Goal: Check status: Check status

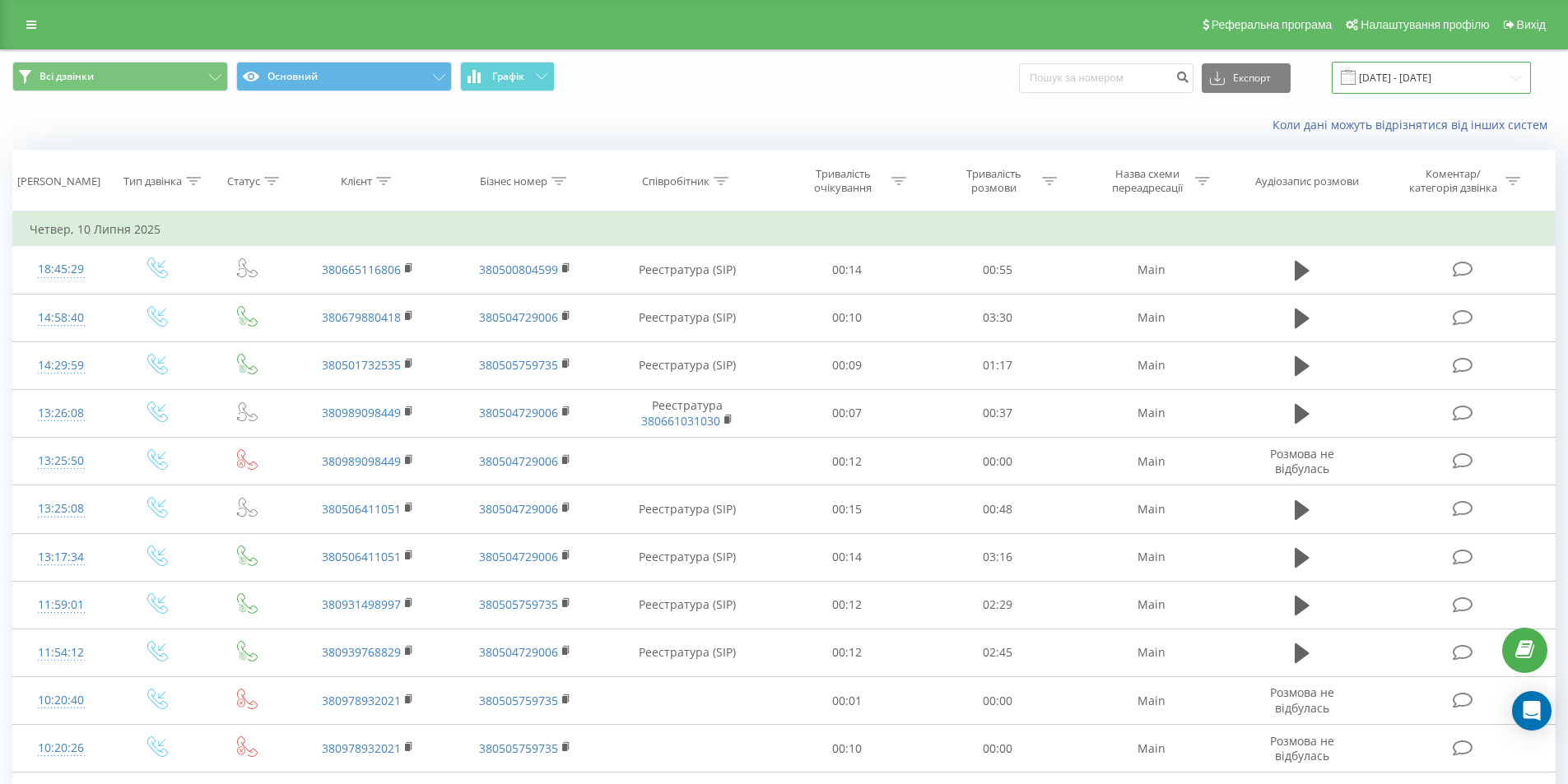
click at [1518, 76] on input "[DATE] - [DATE]" at bounding box center [1432, 77] width 199 height 32
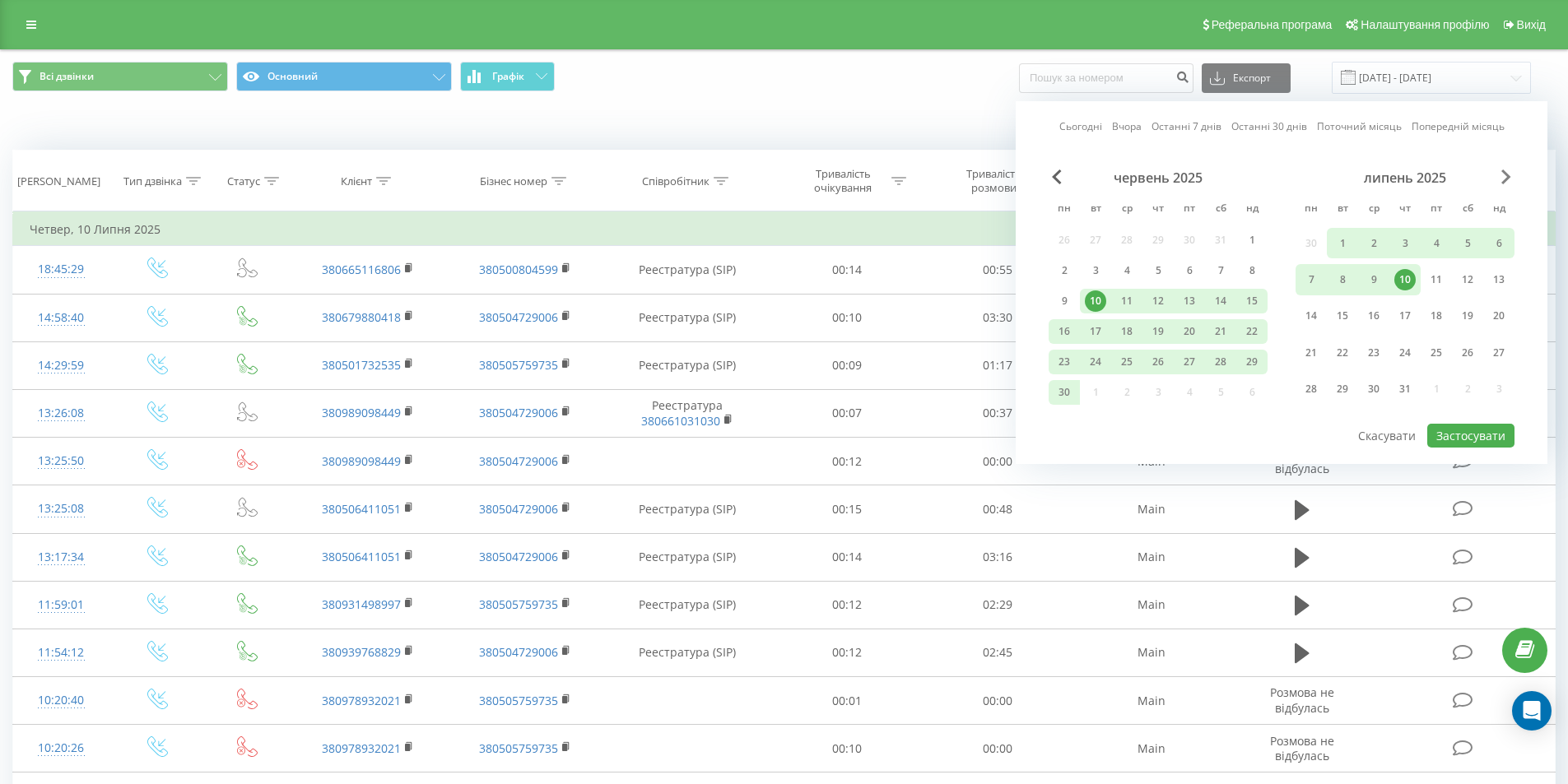
click at [1504, 177] on span "Next Month" at bounding box center [1506, 176] width 10 height 14
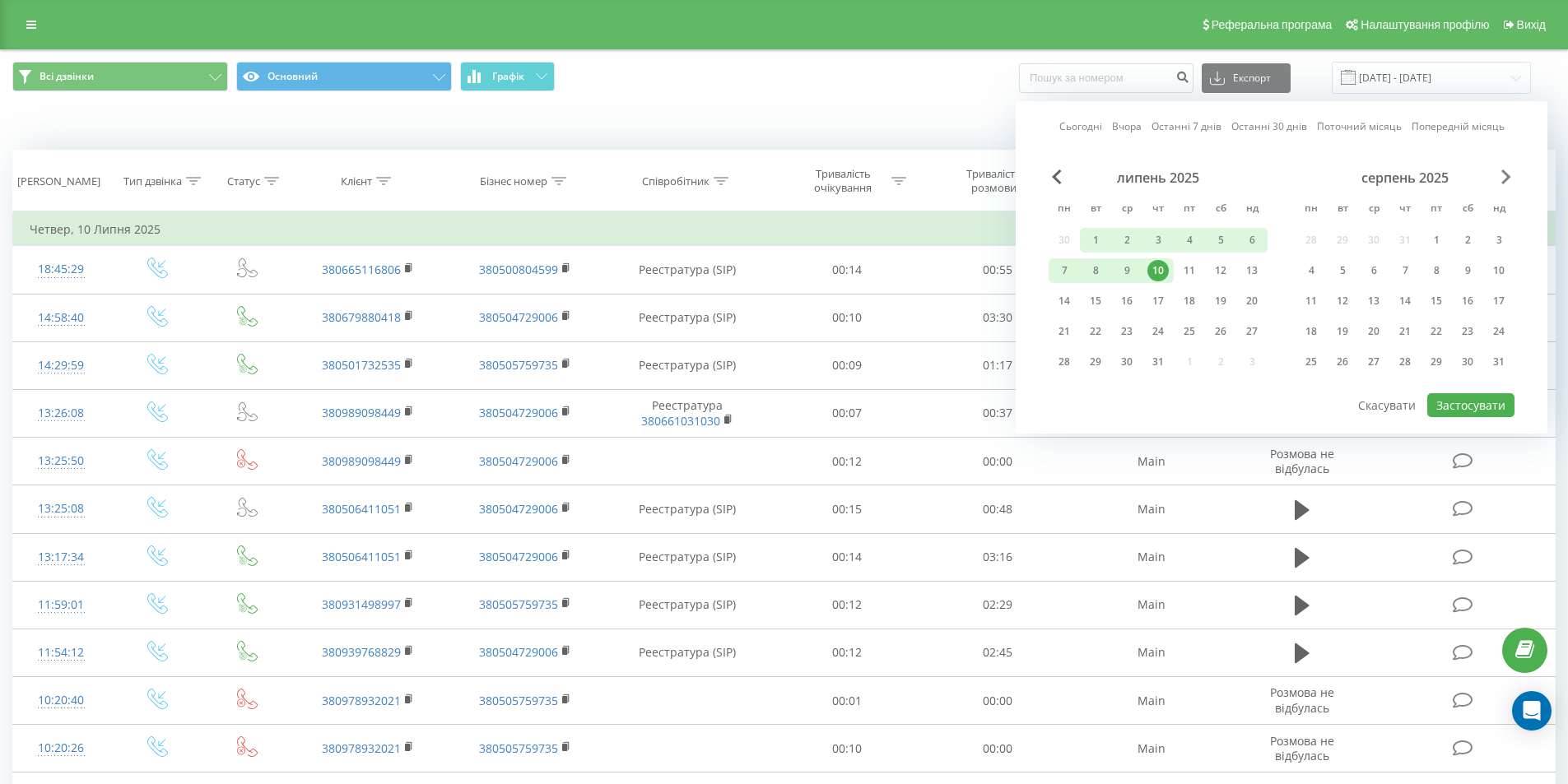
click at [1504, 177] on span "Next Month" at bounding box center [1506, 176] width 10 height 14
click at [1434, 300] on div "19" at bounding box center [1436, 301] width 21 height 21
click at [1472, 402] on button "Застосувати" at bounding box center [1470, 405] width 87 height 24
type input "[DATE] - [DATE]"
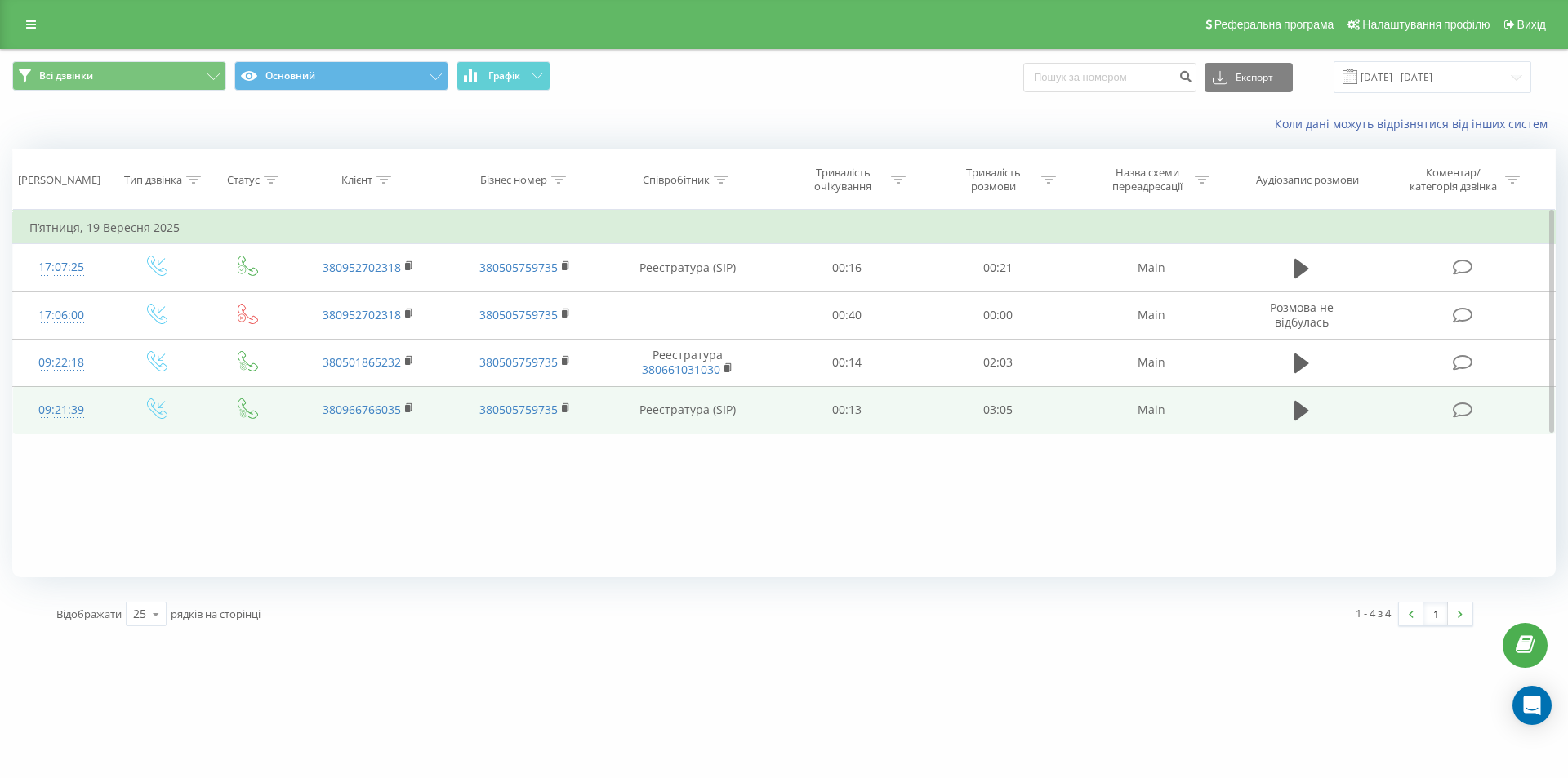
click at [448, 417] on td "380505759735" at bounding box center [525, 410] width 157 height 48
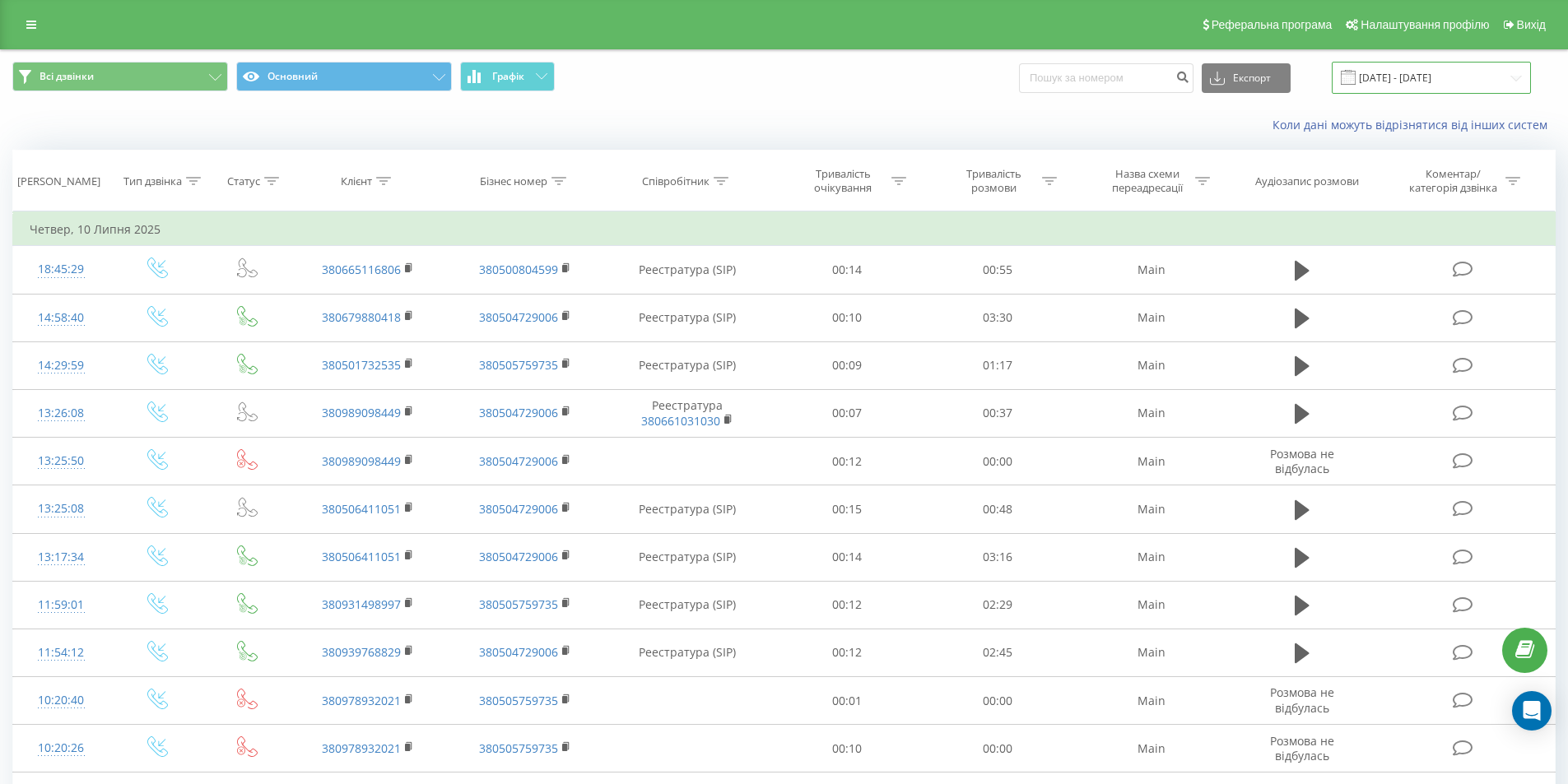
click at [1437, 82] on input "[DATE] - [DATE]" at bounding box center [1432, 77] width 199 height 32
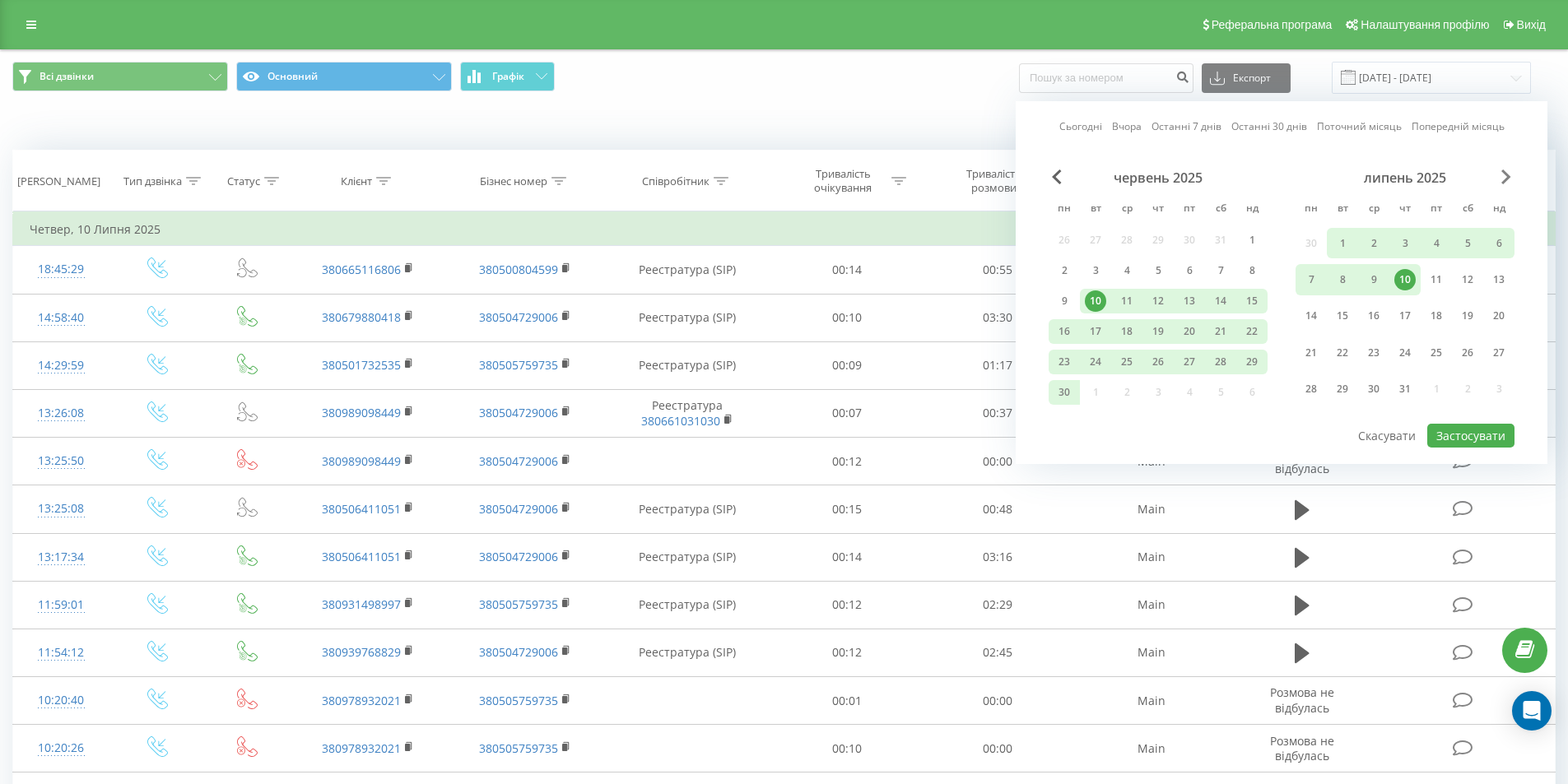
click at [1507, 176] on span "Next Month" at bounding box center [1506, 176] width 10 height 14
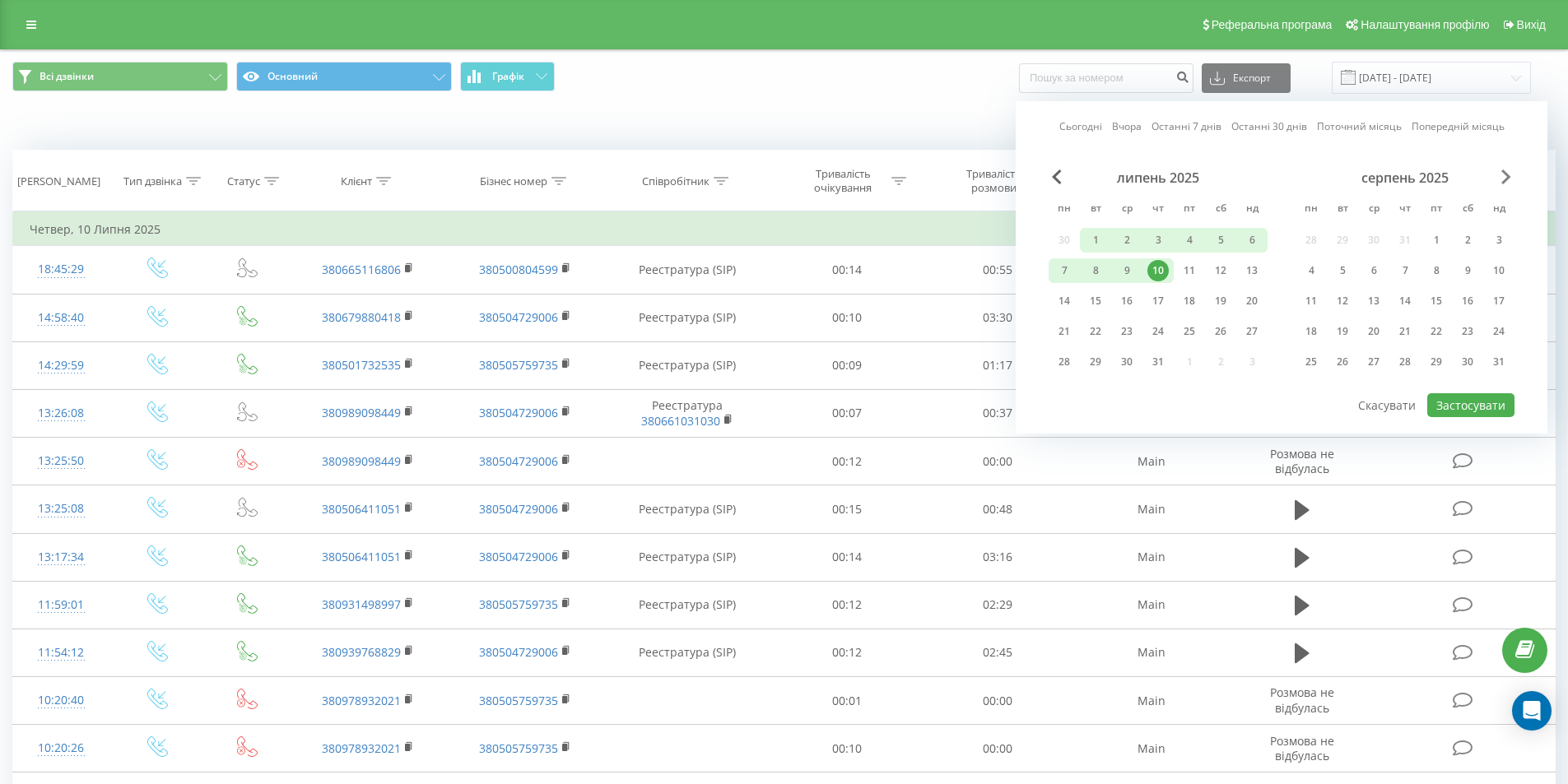
click at [1507, 176] on span "Next Month" at bounding box center [1506, 176] width 10 height 14
click at [1315, 335] on div "22" at bounding box center [1311, 332] width 21 height 21
click at [1473, 405] on button "Застосувати" at bounding box center [1470, 405] width 87 height 24
type input "22.09.2025 - 22.09.2025"
